Goal: Navigation & Orientation: Understand site structure

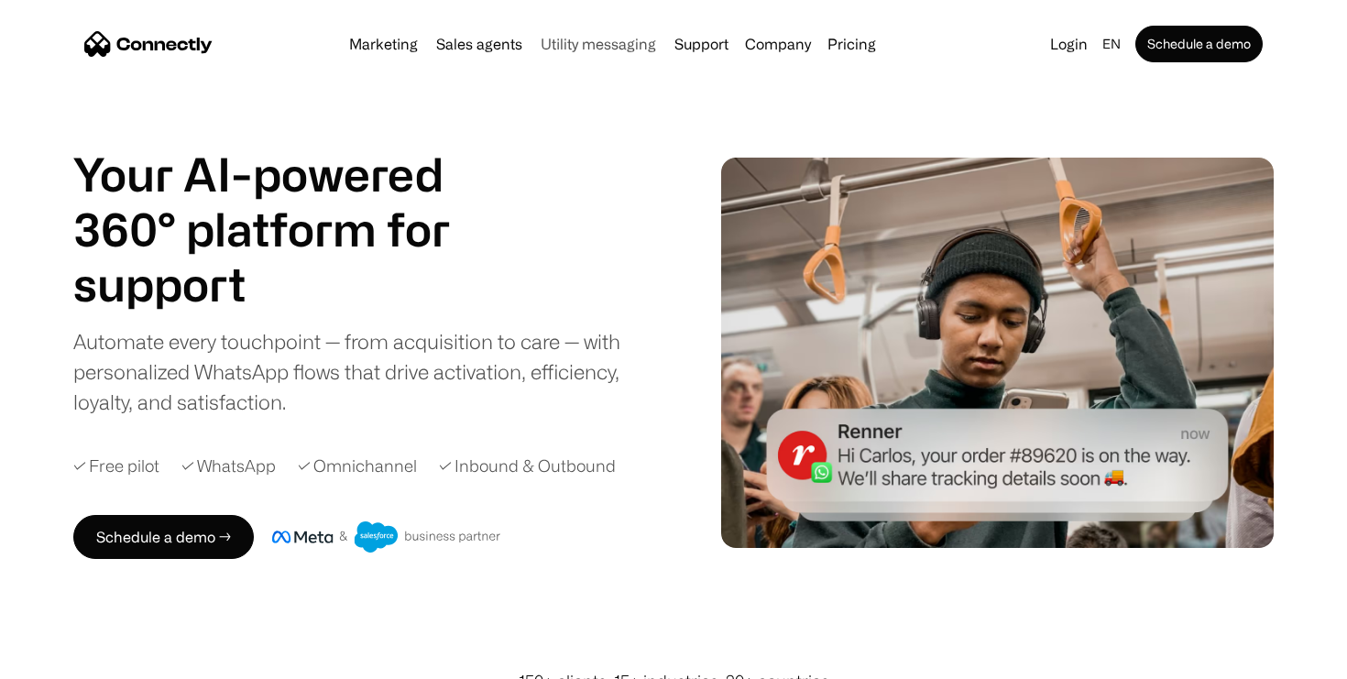
click at [583, 46] on link "Utility messaging" at bounding box center [598, 44] width 130 height 15
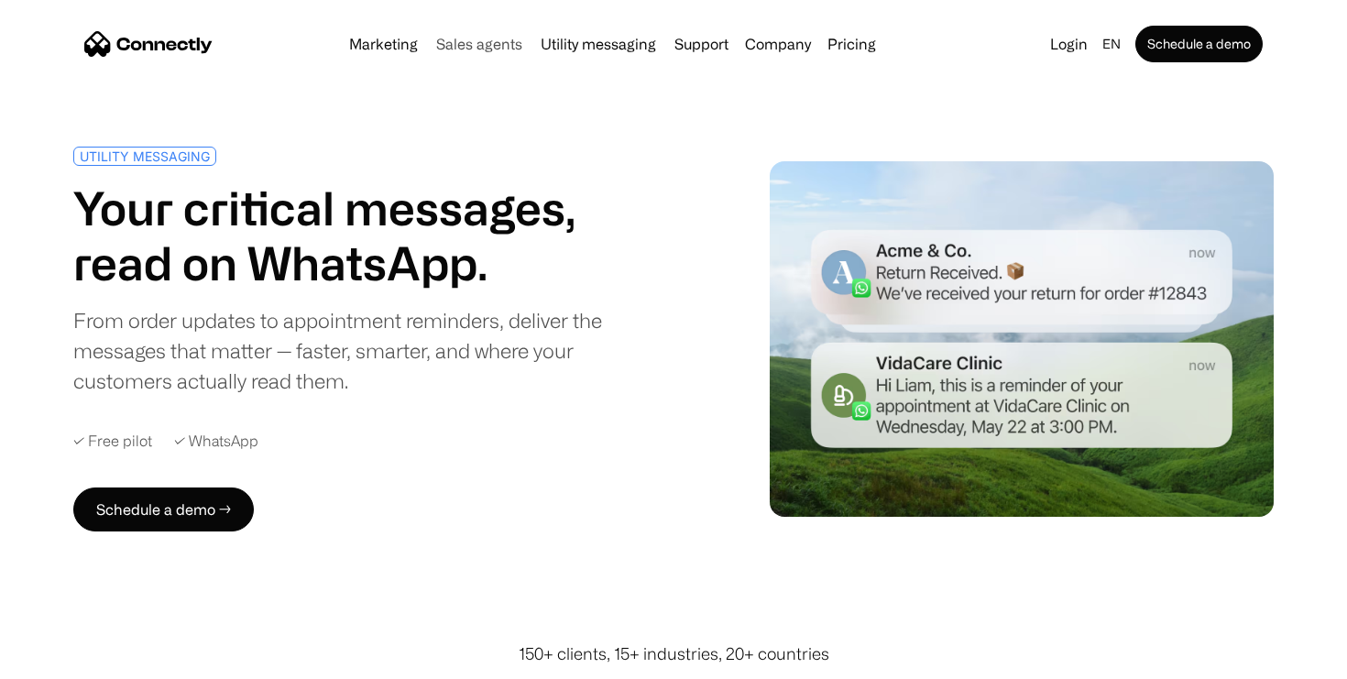
click at [498, 50] on link "Sales agents" at bounding box center [479, 44] width 101 height 15
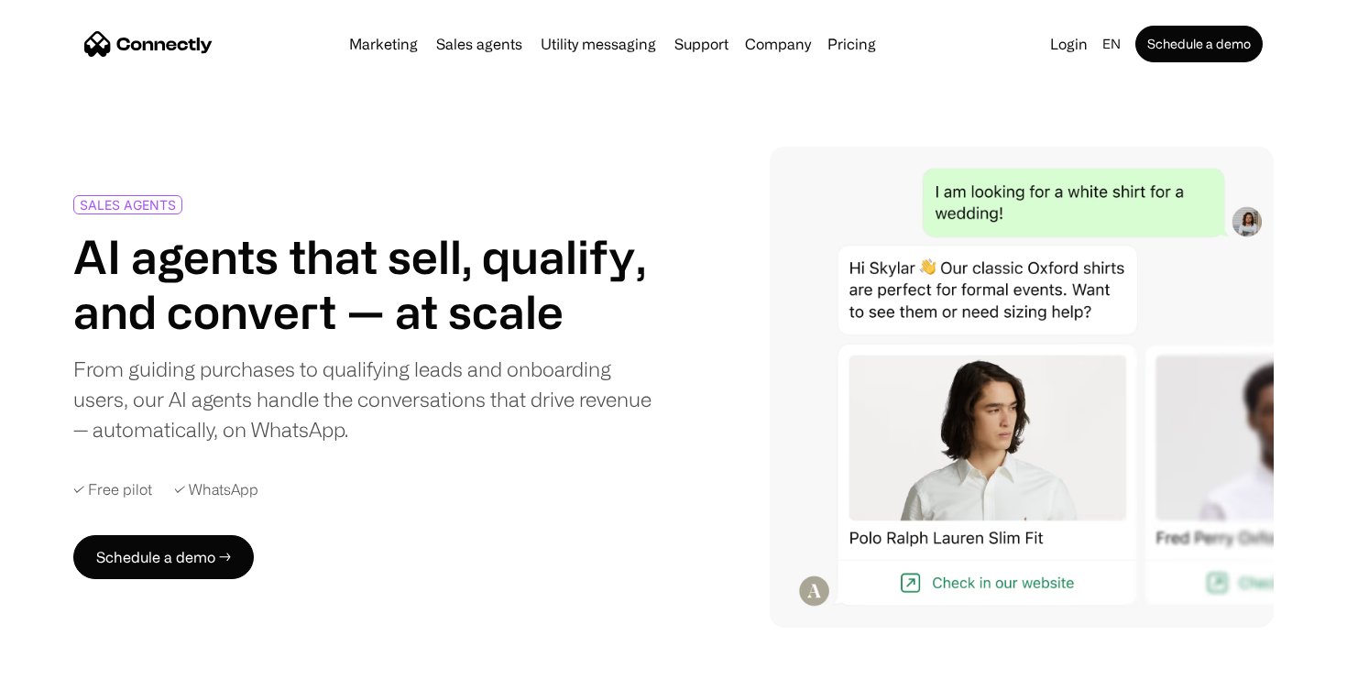
click at [396, 32] on div "Marketing Sales agents Utility messaging Support Company About us Careers Conta…" at bounding box center [613, 44] width 542 height 26
click at [396, 38] on link "Marketing" at bounding box center [383, 44] width 83 height 15
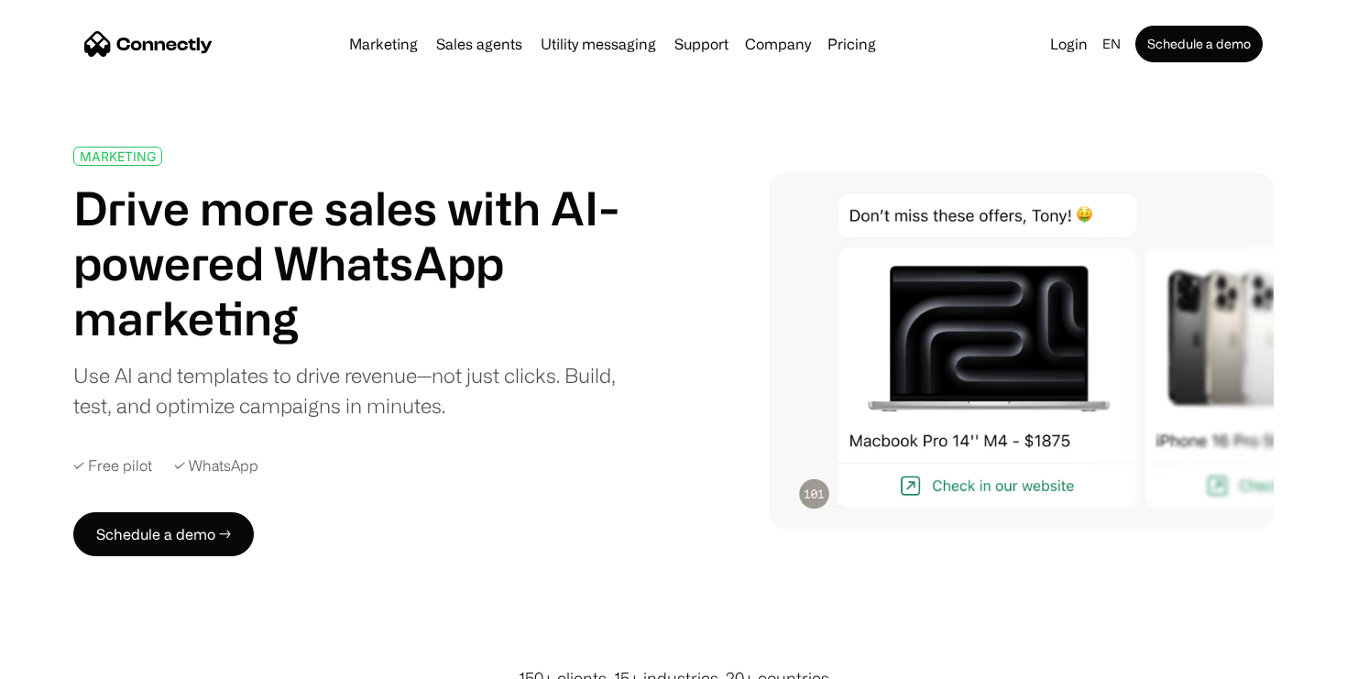
click at [476, 33] on div "Marketing Sales agents Utility messaging Support Company About us Careers Conta…" at bounding box center [613, 44] width 542 height 26
click at [481, 41] on link "Sales agents" at bounding box center [479, 44] width 101 height 15
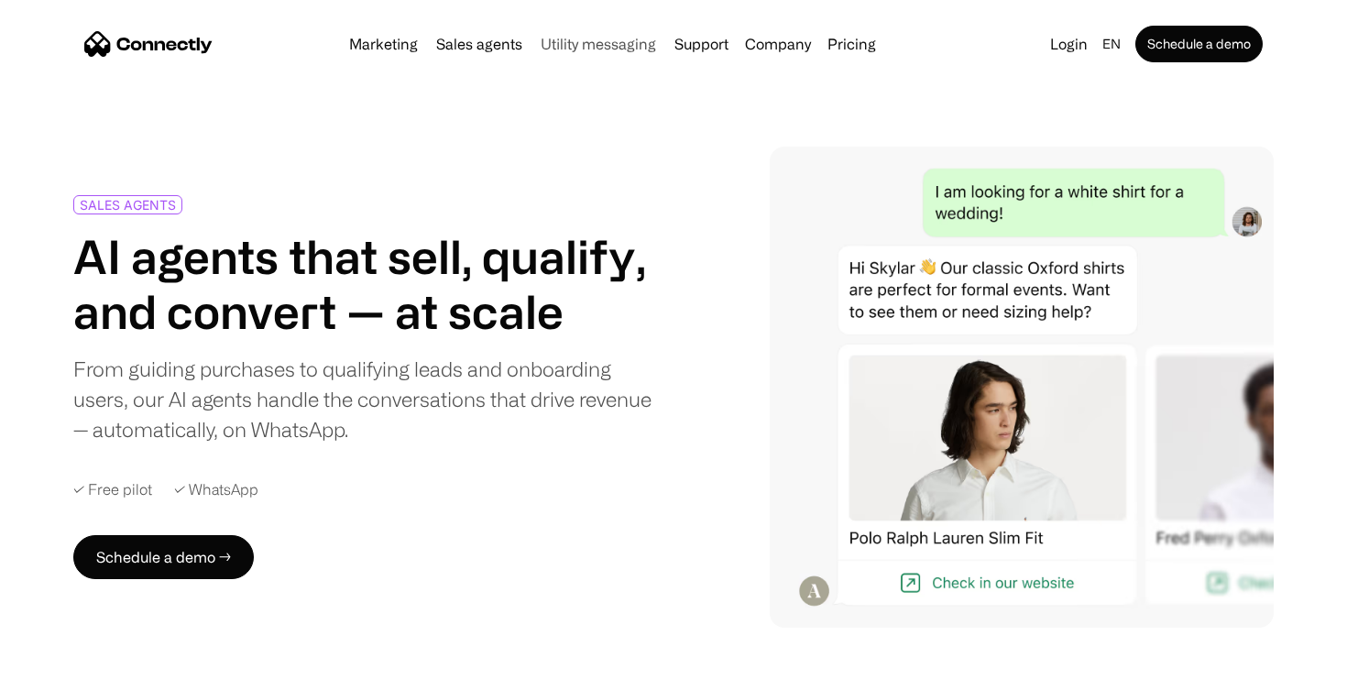
click at [586, 38] on link "Utility messaging" at bounding box center [598, 44] width 130 height 15
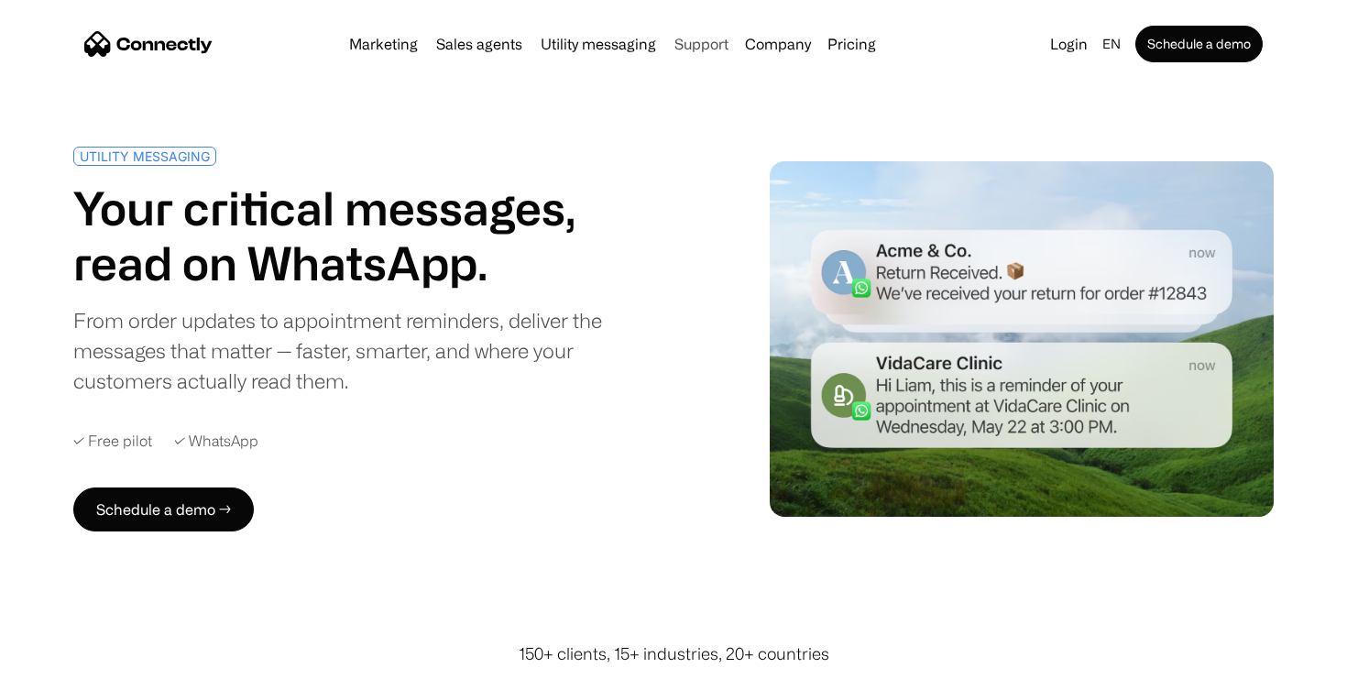
click at [718, 42] on link "Support" at bounding box center [701, 44] width 69 height 15
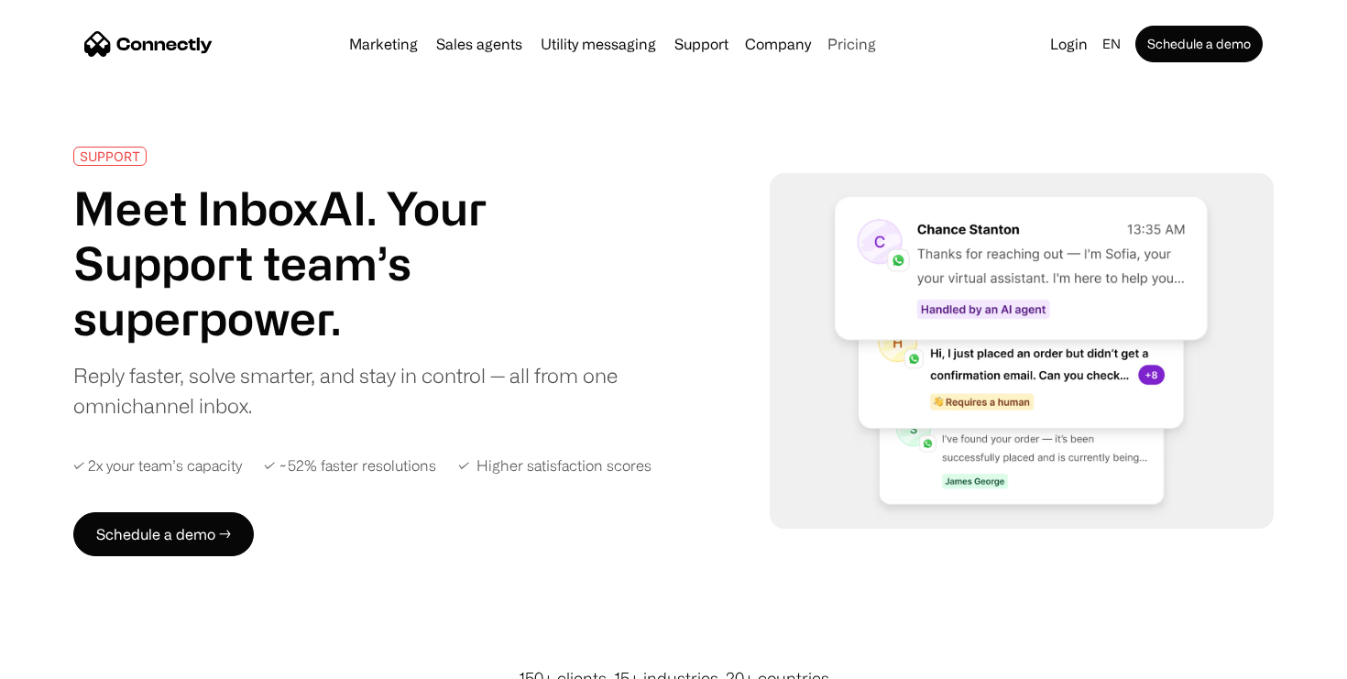
click at [852, 45] on link "Pricing" at bounding box center [851, 44] width 63 height 15
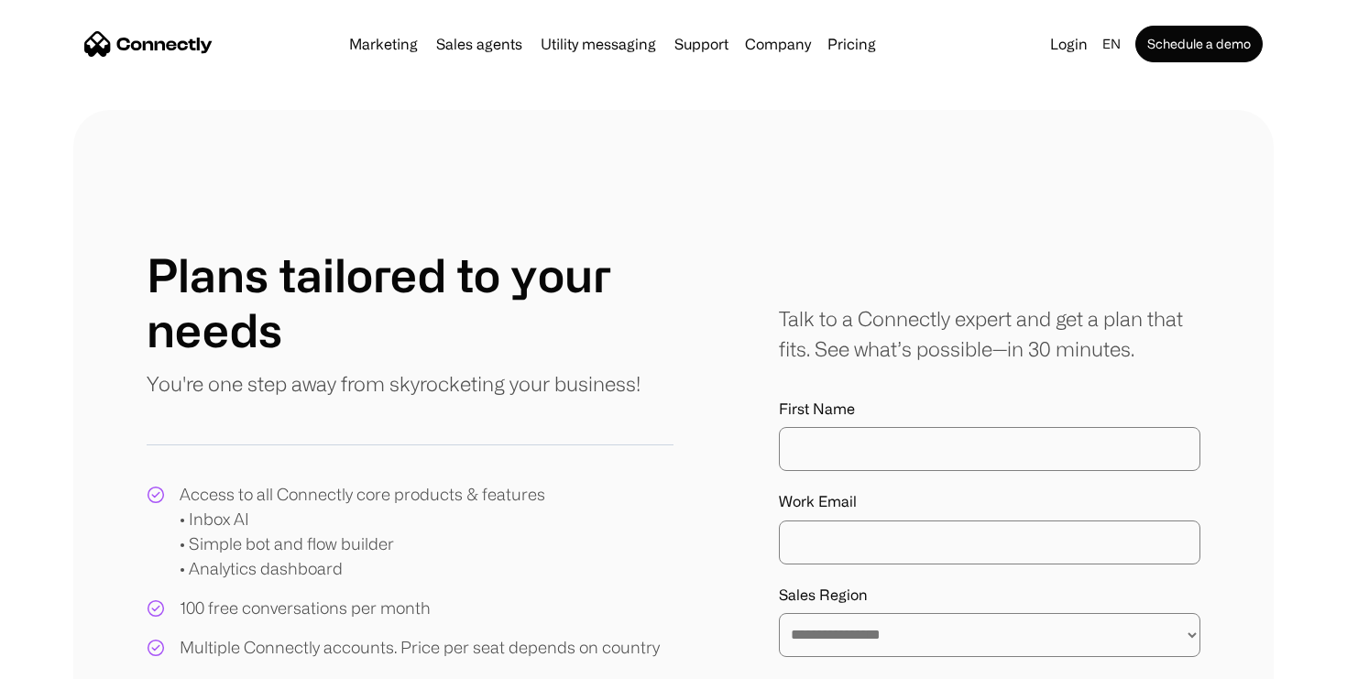
click at [183, 45] on img "home" at bounding box center [148, 44] width 128 height 26
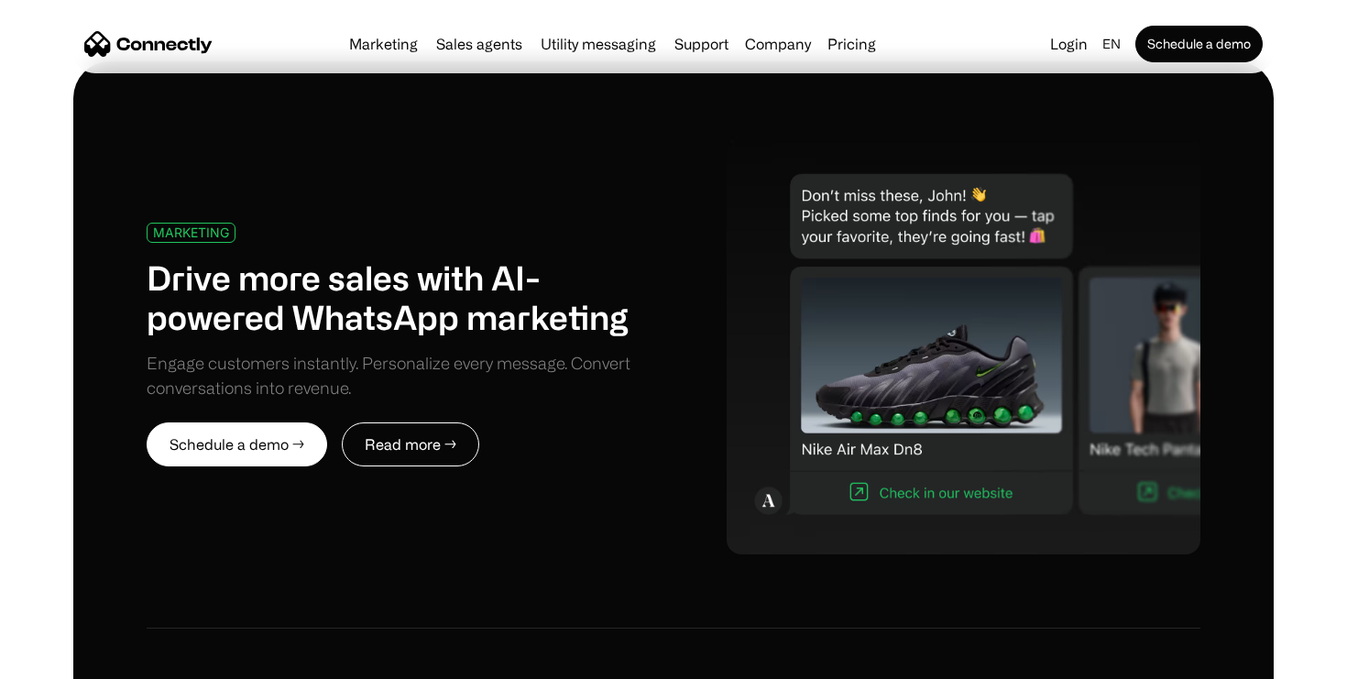
scroll to position [750, 0]
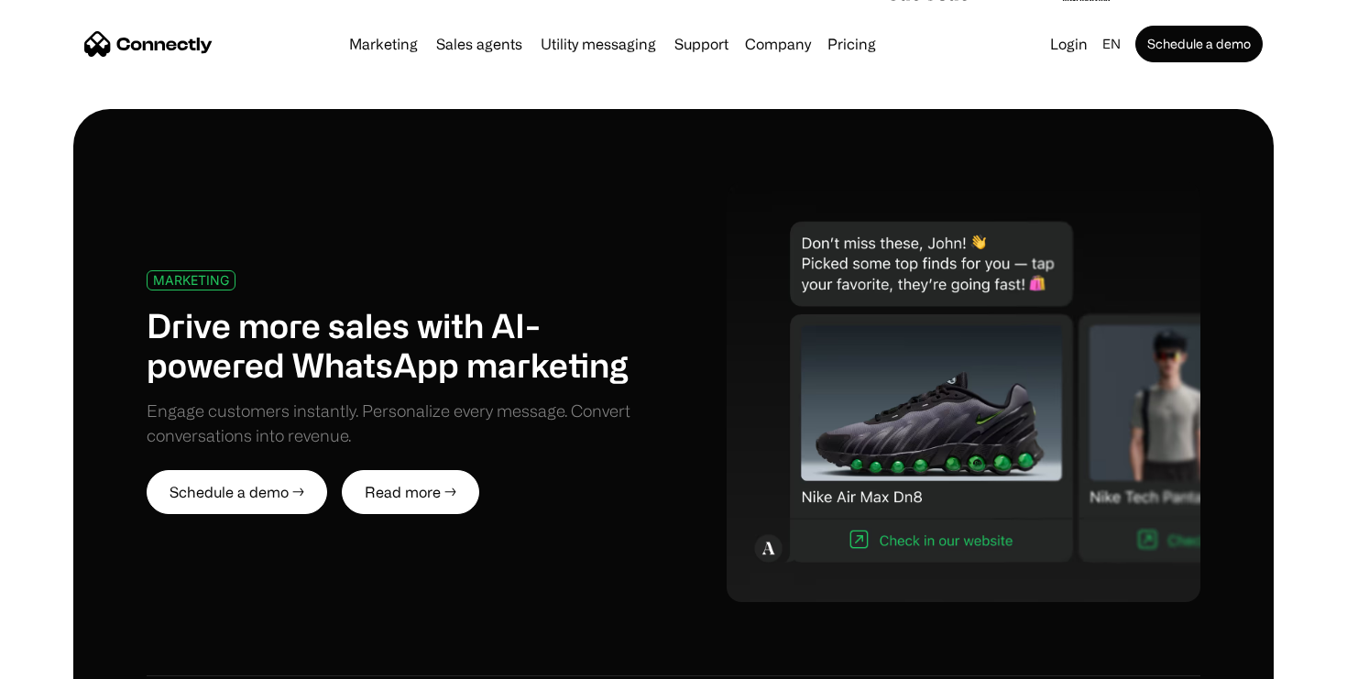
click at [416, 502] on link "Read more →" at bounding box center [410, 492] width 137 height 44
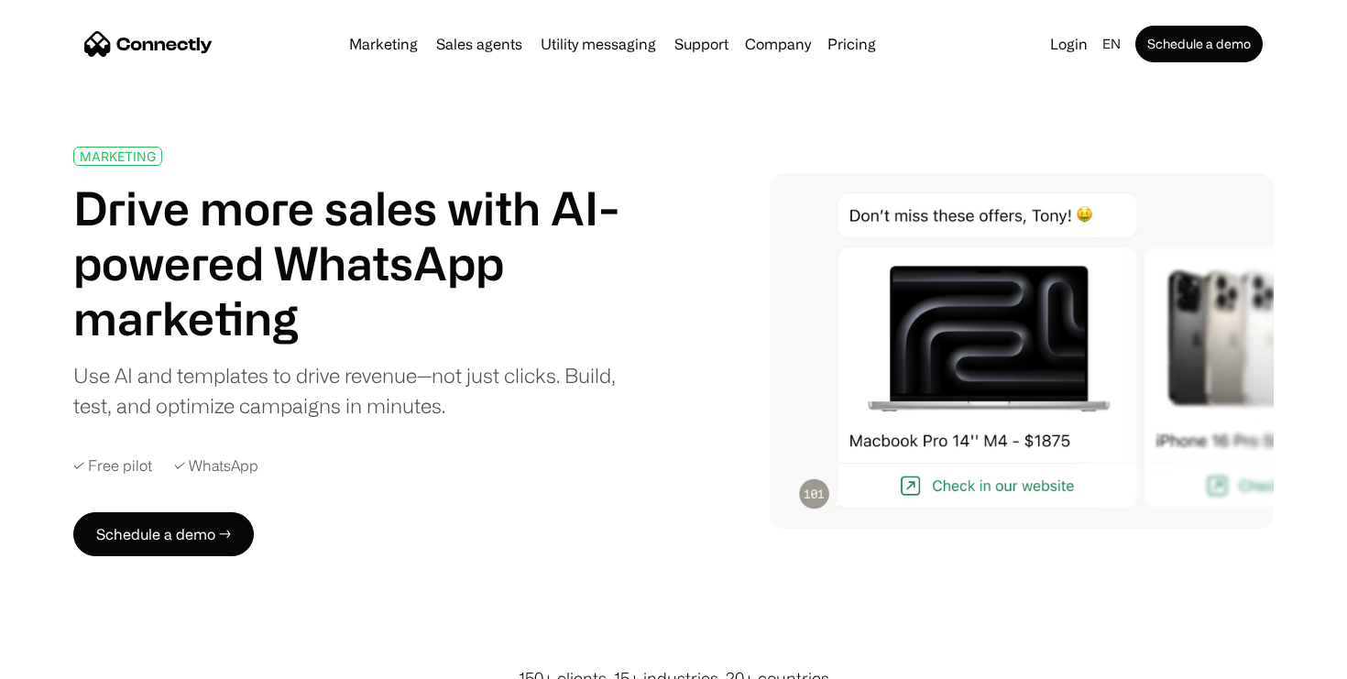
click at [847, 389] on img at bounding box center [1022, 351] width 504 height 356
click at [490, 31] on div "Marketing Sales agents Utility messaging Support Company About us Careers Conta…" at bounding box center [613, 44] width 542 height 26
click at [478, 58] on nav "Marketing Sales agents Utility messaging Support Company About us Careers Conta…" at bounding box center [673, 44] width 1178 height 37
click at [478, 40] on link "Sales agents" at bounding box center [479, 44] width 101 height 15
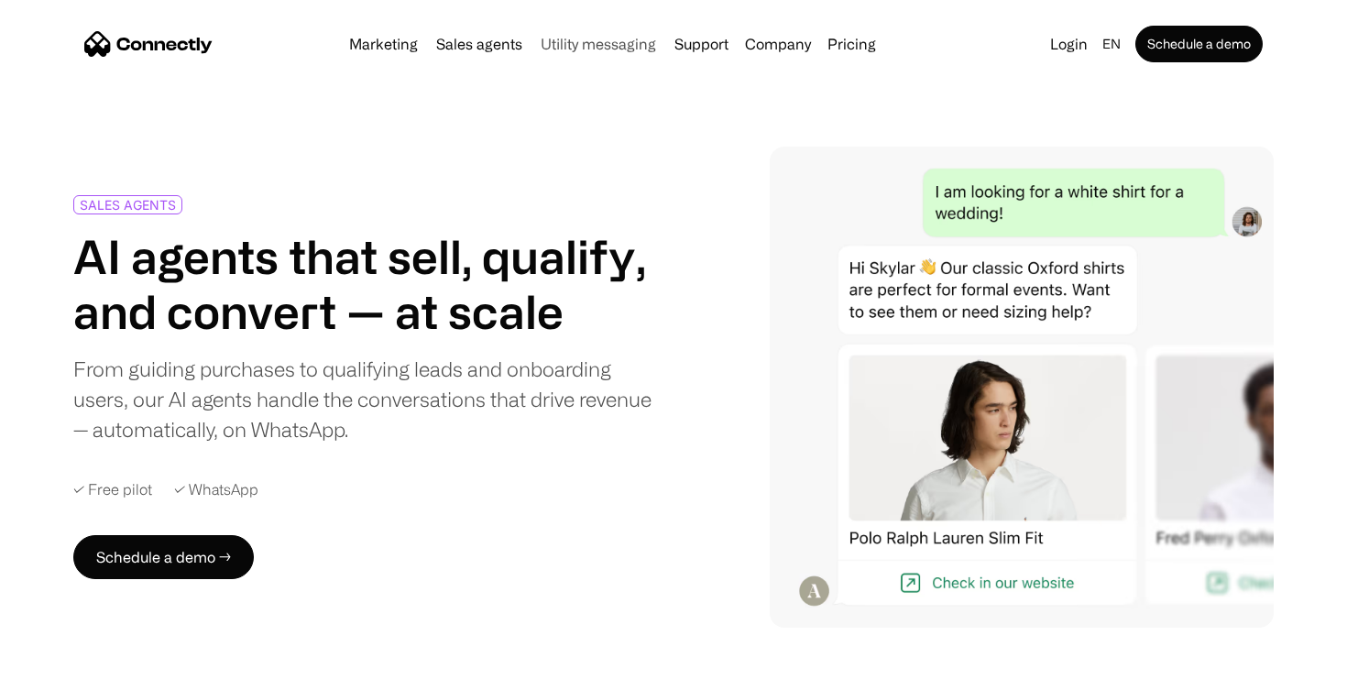
click at [583, 43] on link "Utility messaging" at bounding box center [598, 44] width 130 height 15
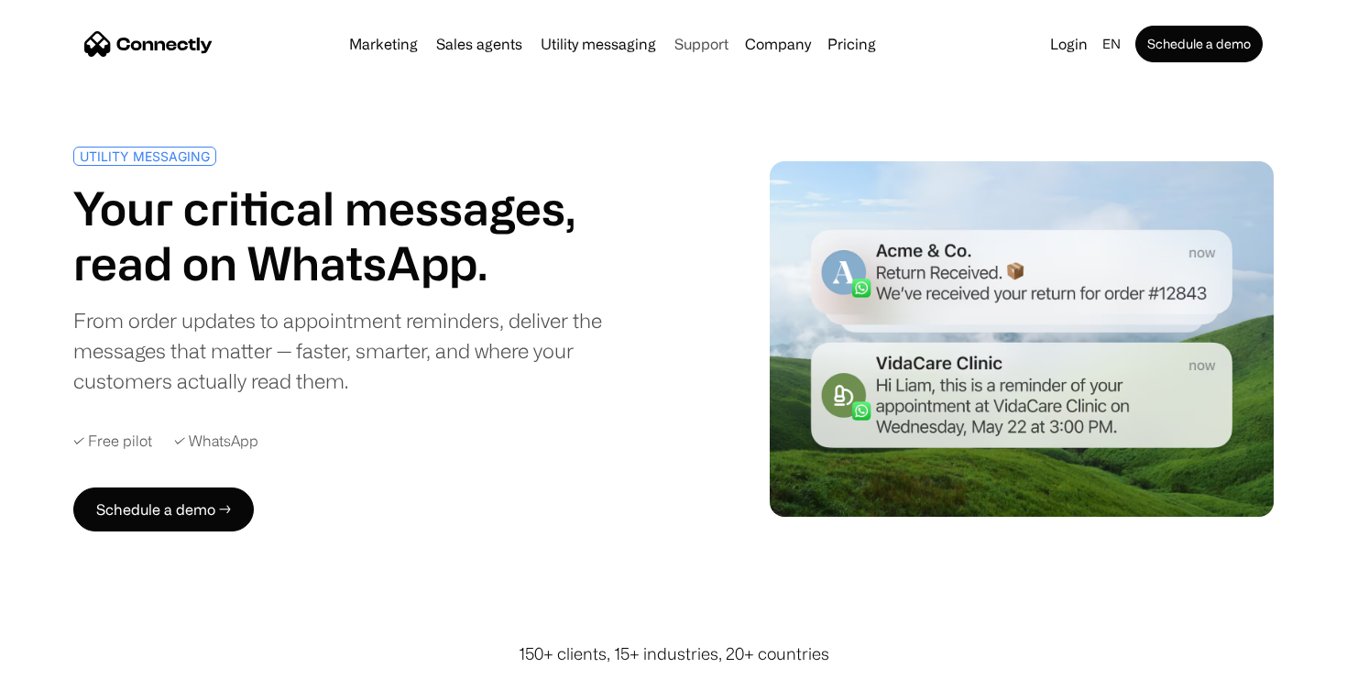
click at [690, 41] on link "Support" at bounding box center [701, 44] width 69 height 15
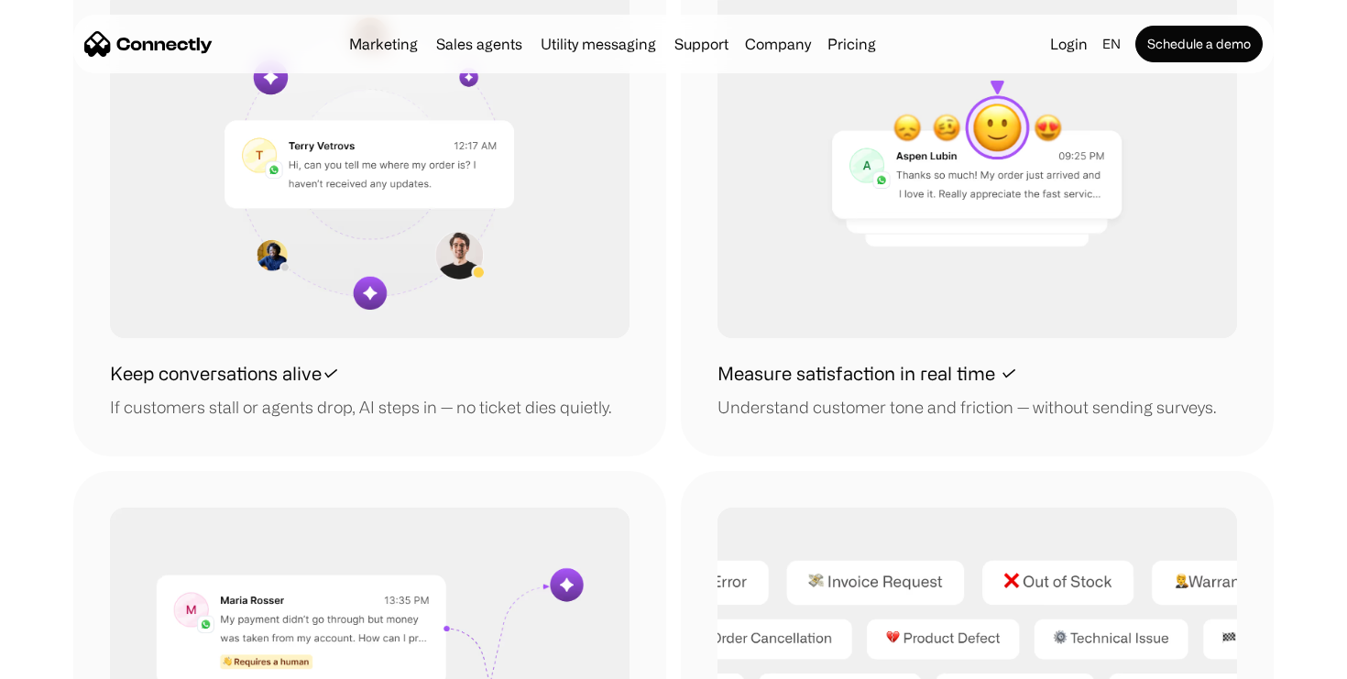
scroll to position [1963, 0]
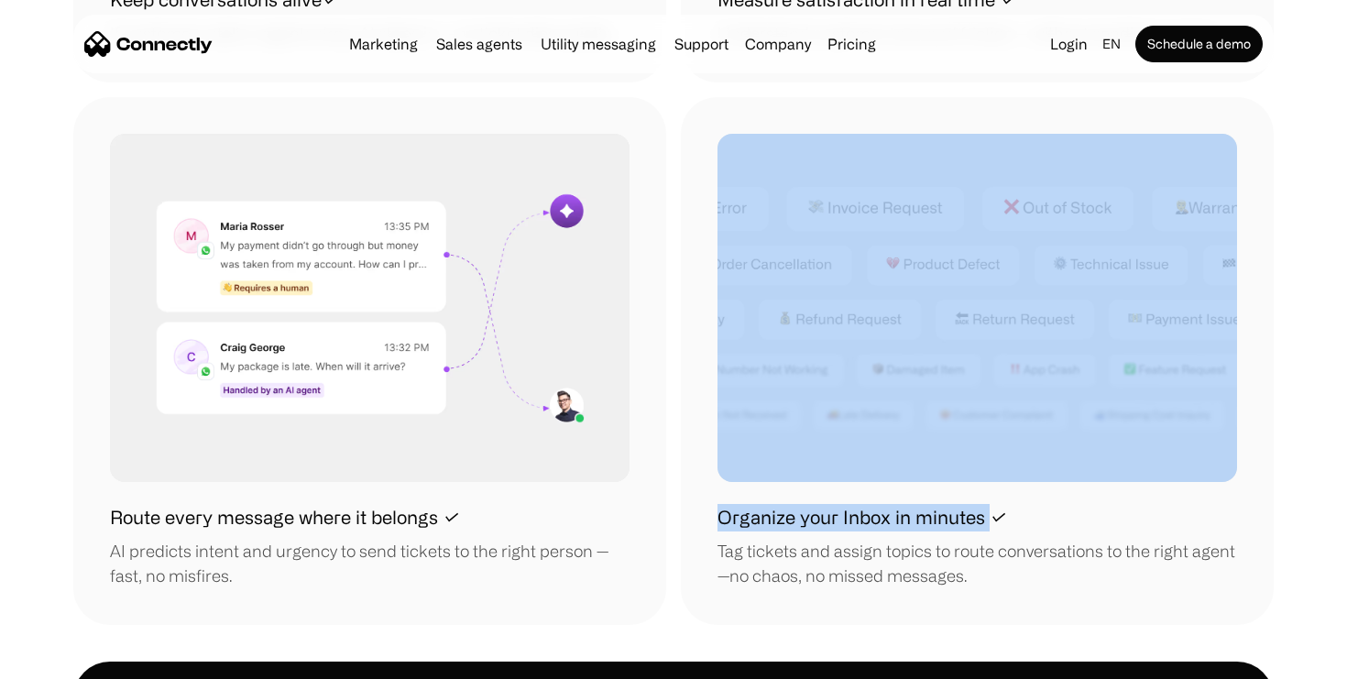
drag, startPoint x: 715, startPoint y: 222, endPoint x: 991, endPoint y: 526, distance: 411.2
click at [991, 522] on div "Organize your Inbox in minutes ✓ Tag tickets and assign topics to route convers…" at bounding box center [977, 361] width 593 height 529
click at [991, 526] on h1 "Organize your Inbox in minutes ✓" at bounding box center [862, 517] width 290 height 27
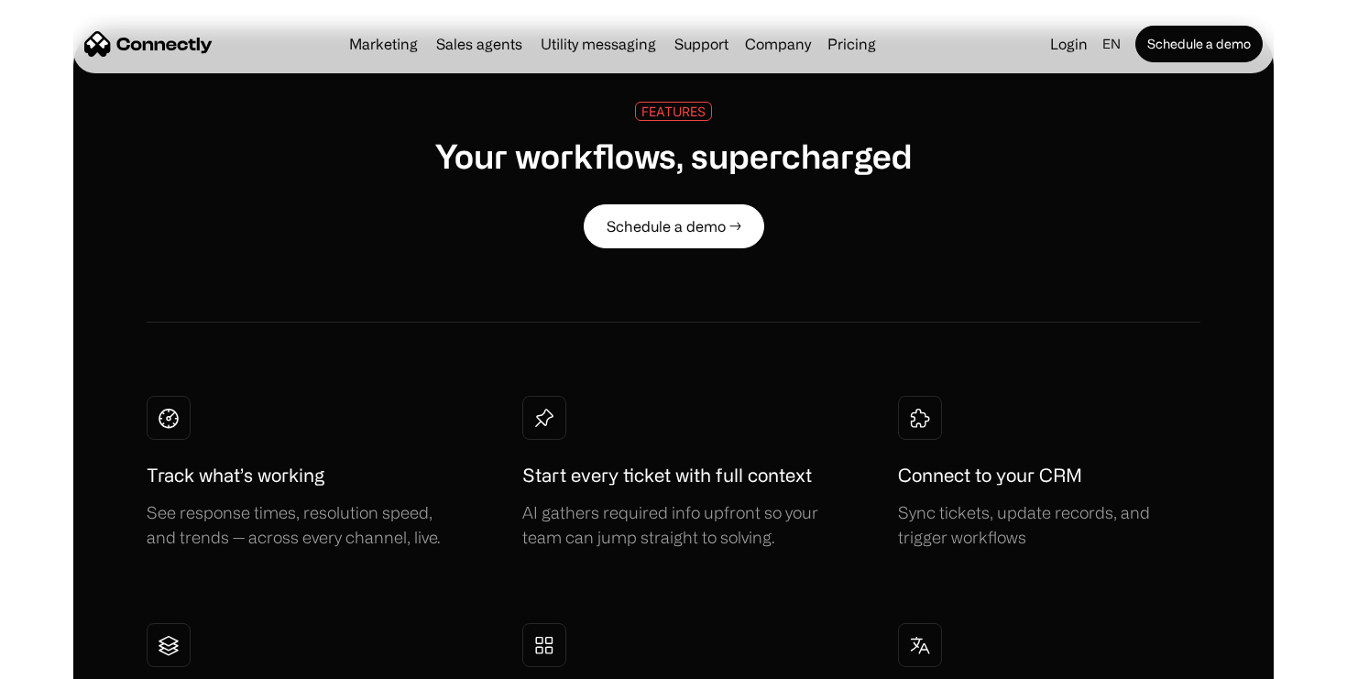
scroll to position [3190, 0]
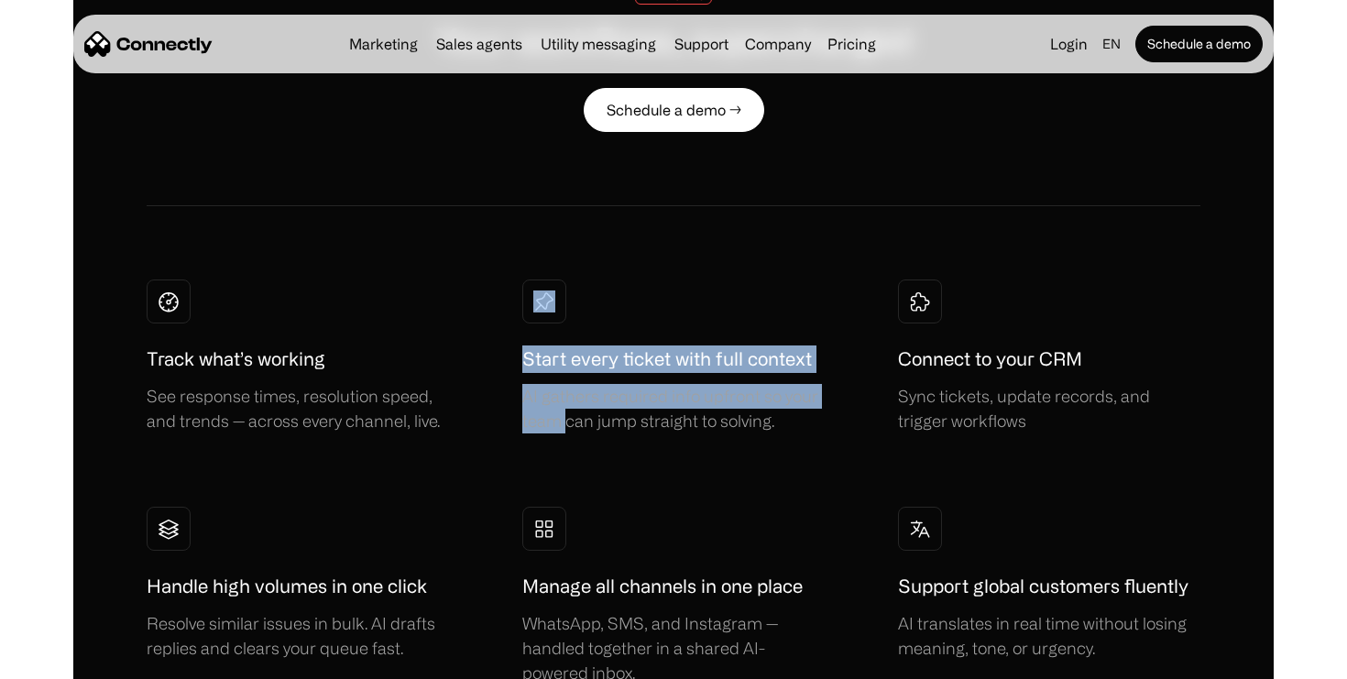
drag, startPoint x: 567, startPoint y: 424, endPoint x: 523, endPoint y: 326, distance: 107.5
click at [523, 326] on div "Start every ticket with full context AI gathers required info upfront so your t…" at bounding box center [673, 356] width 302 height 154
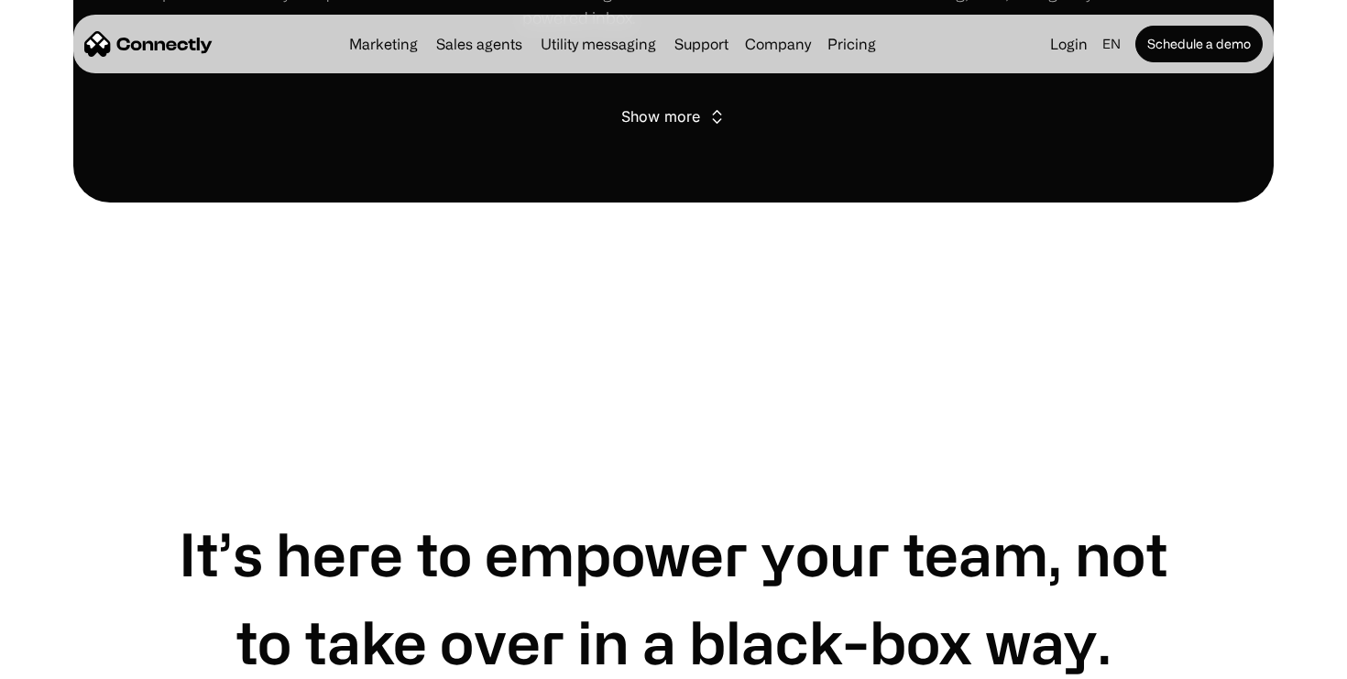
scroll to position [3858, 0]
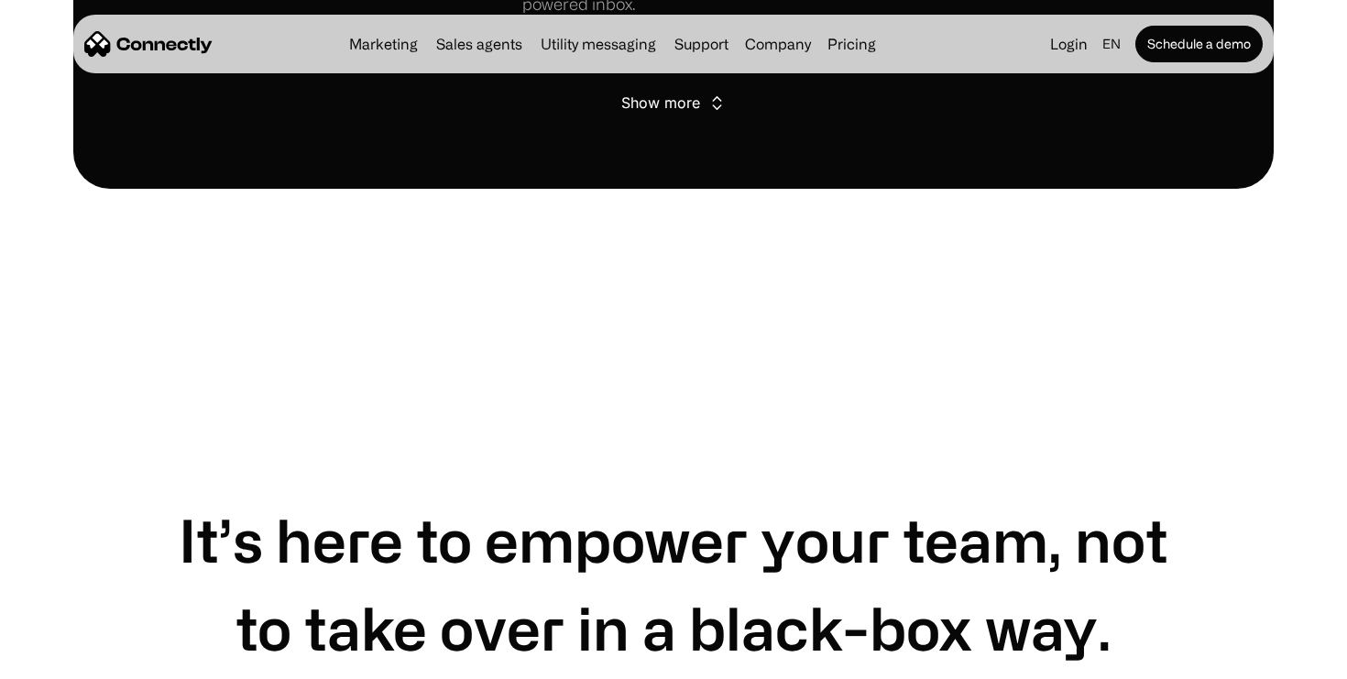
click at [699, 97] on div "Show more" at bounding box center [660, 103] width 79 height 26
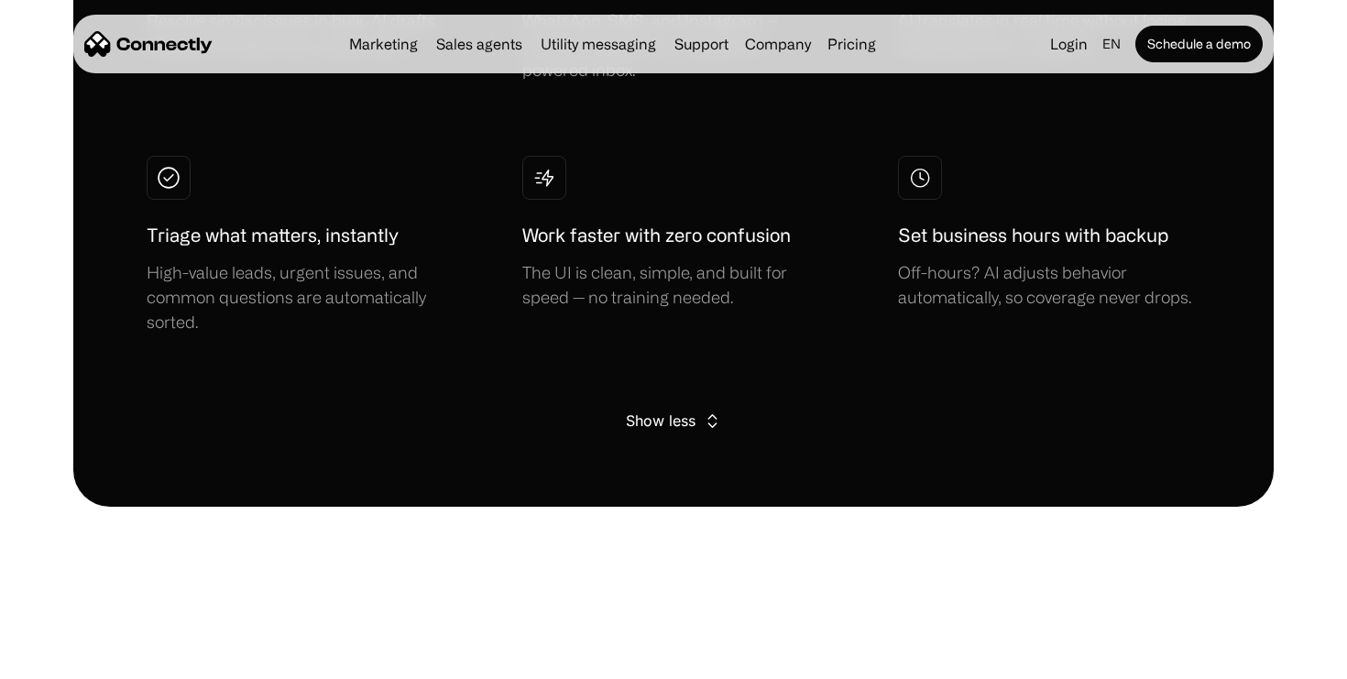
scroll to position [3675, 0]
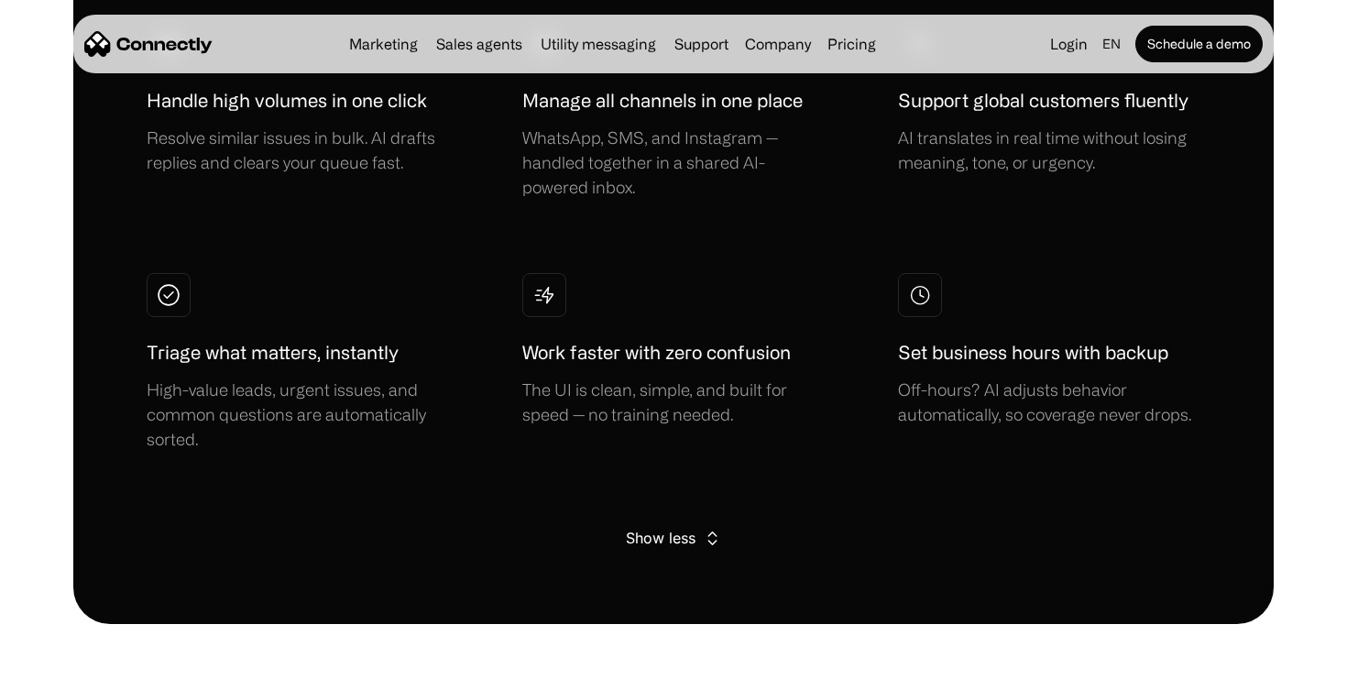
click at [672, 528] on div "Show less" at bounding box center [661, 538] width 70 height 26
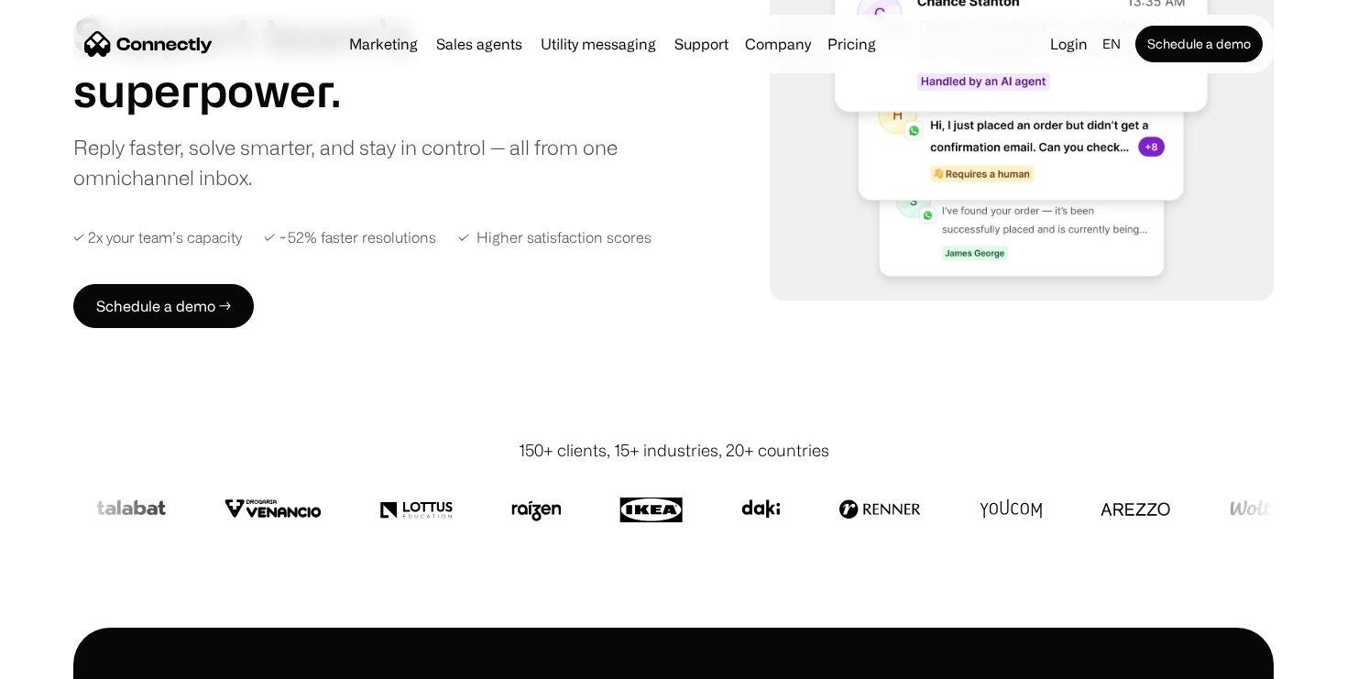
scroll to position [0, 0]
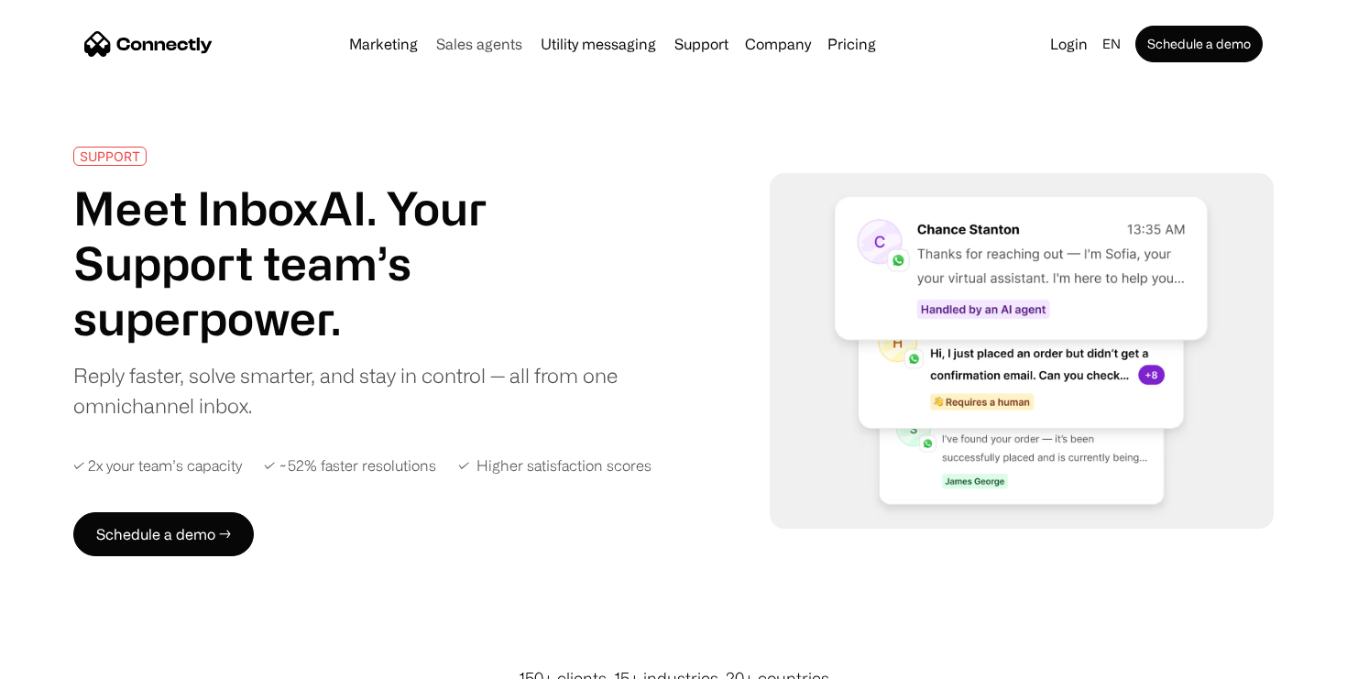
click at [484, 48] on link "Sales agents" at bounding box center [479, 44] width 101 height 15
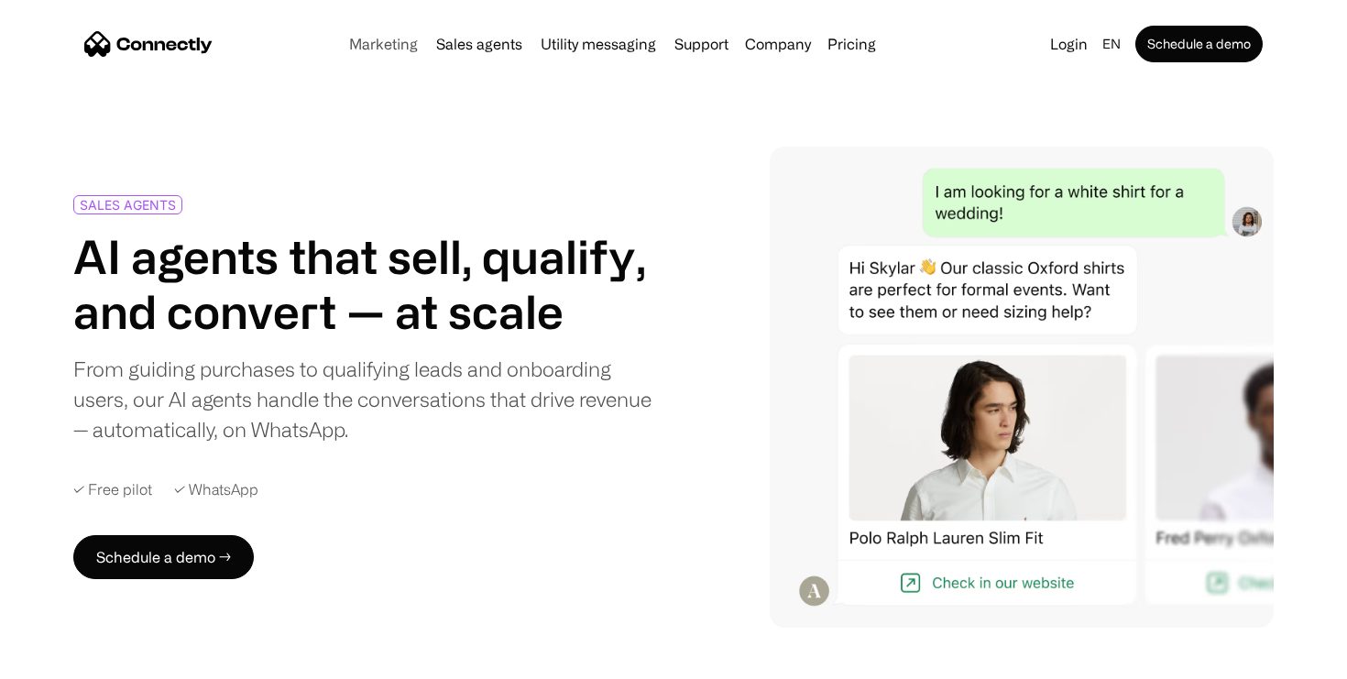
click at [402, 47] on link "Marketing" at bounding box center [383, 44] width 83 height 15
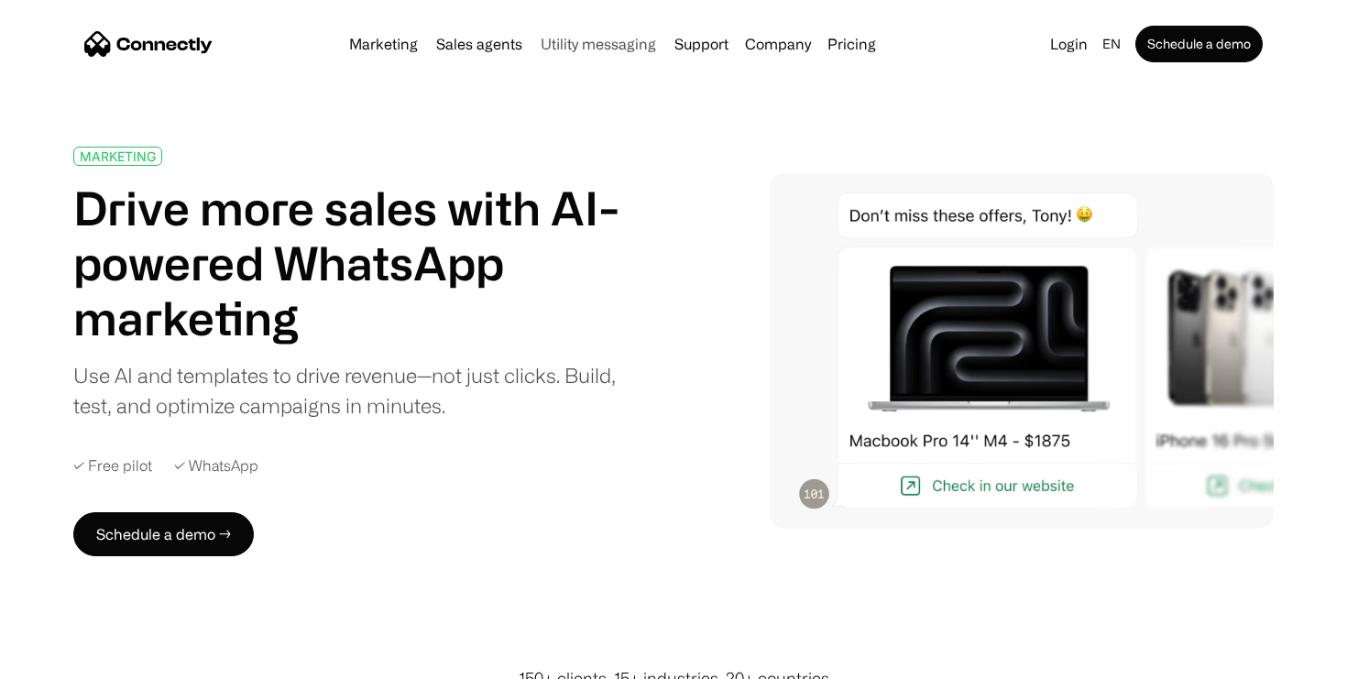
click at [577, 38] on link "Utility messaging" at bounding box center [598, 44] width 130 height 15
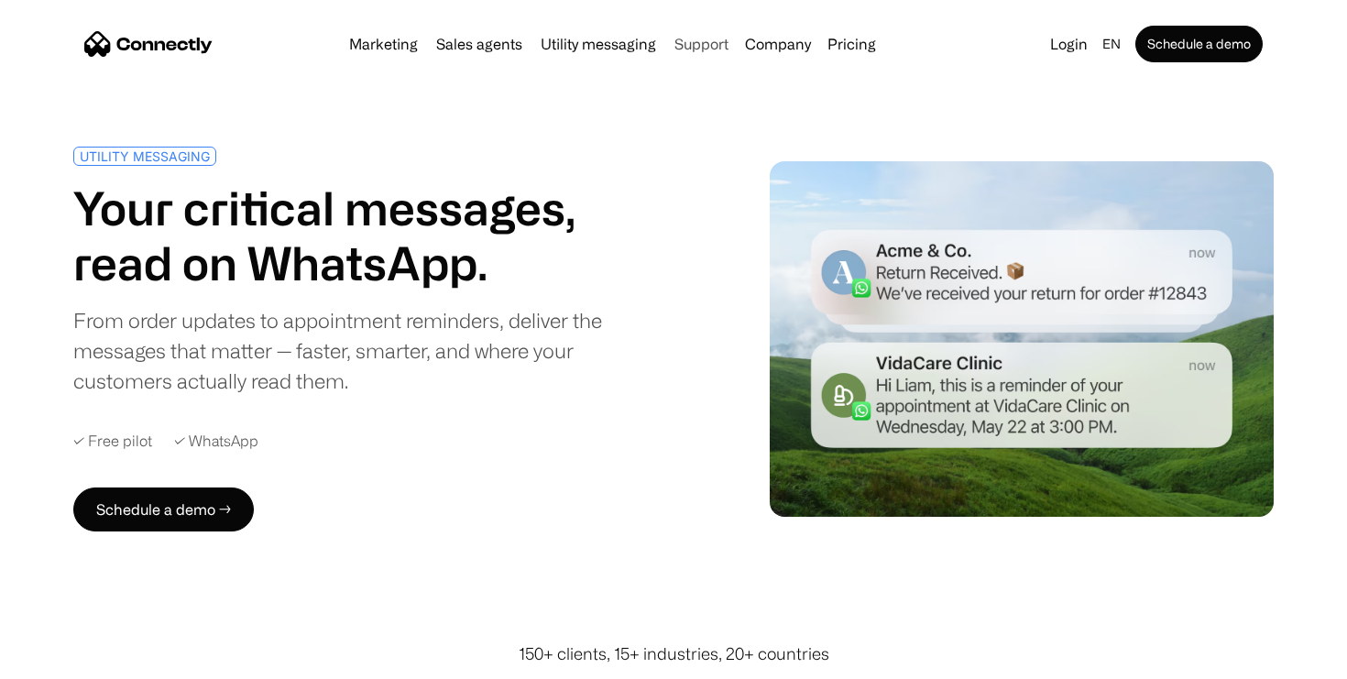
click at [708, 48] on link "Support" at bounding box center [701, 44] width 69 height 15
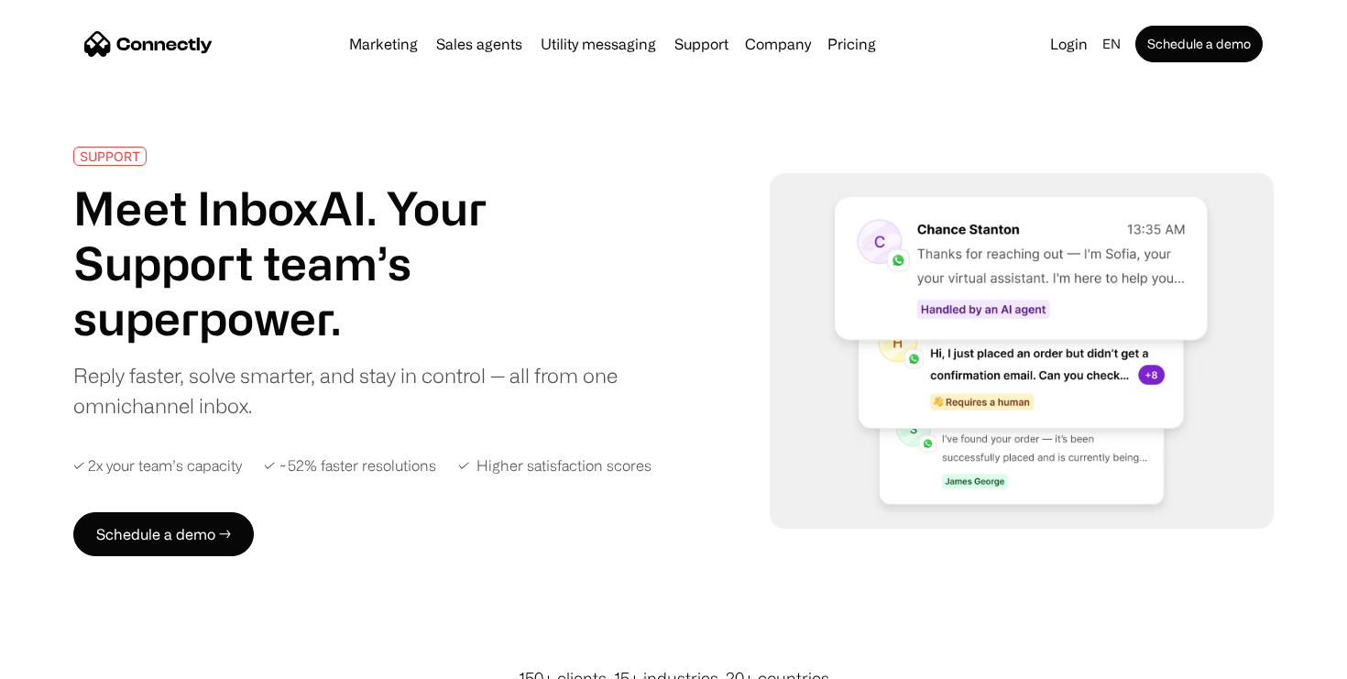
click at [514, 54] on div "Marketing Sales agents Utility messaging Support Company About us Careers Conta…" at bounding box center [613, 44] width 542 height 26
click at [505, 46] on link "Sales agents" at bounding box center [479, 44] width 101 height 15
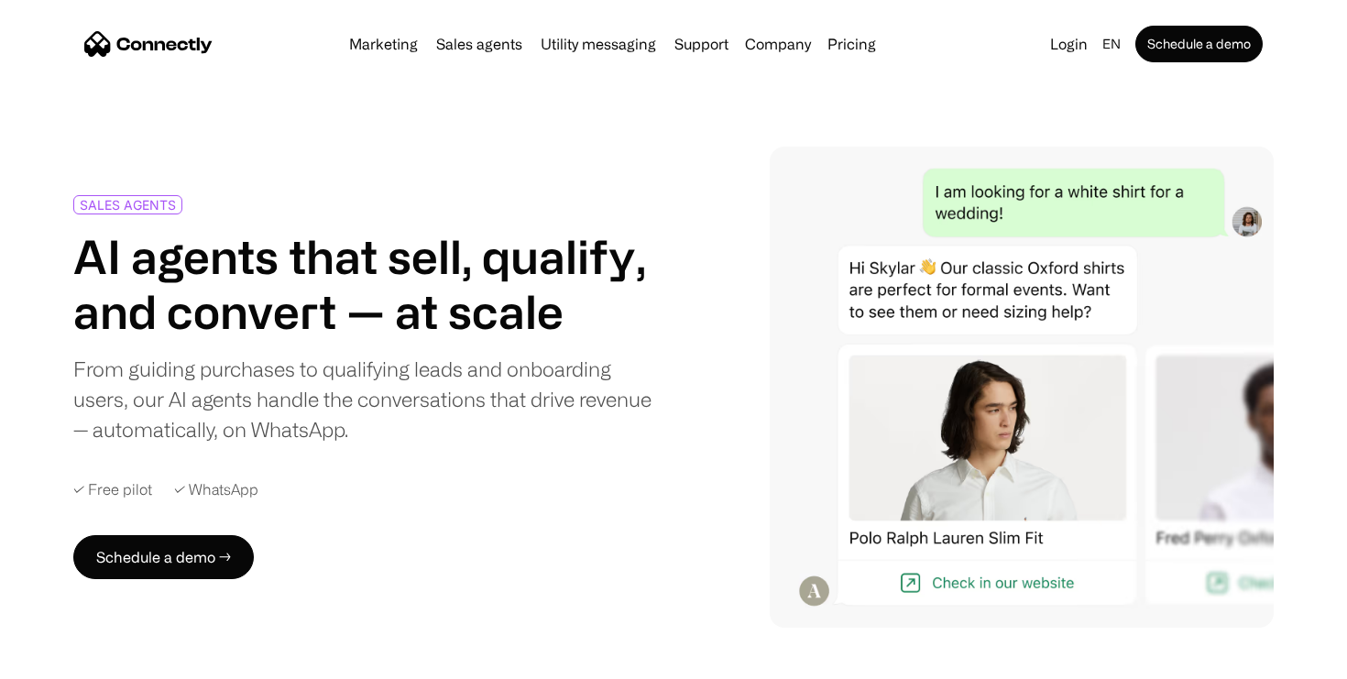
click at [506, 43] on link "Sales agents" at bounding box center [479, 44] width 101 height 15
click at [400, 45] on link "Marketing" at bounding box center [383, 44] width 83 height 15
